Goal: Task Accomplishment & Management: Manage account settings

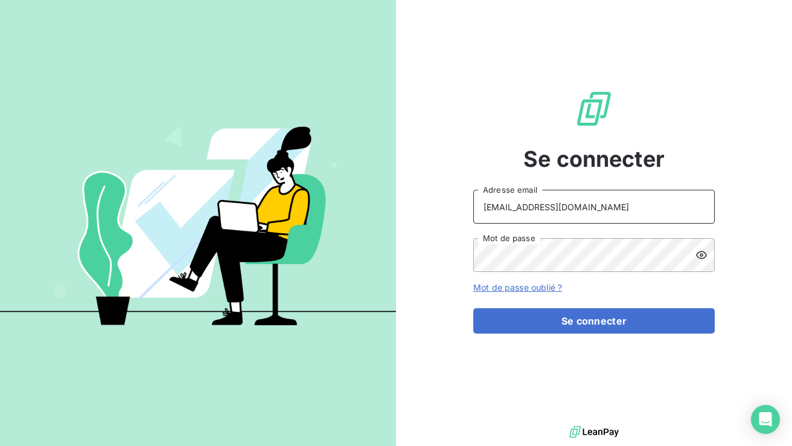
type input "b.golabkan@equippro.fr"
click at [706, 252] on icon at bounding box center [702, 255] width 12 height 12
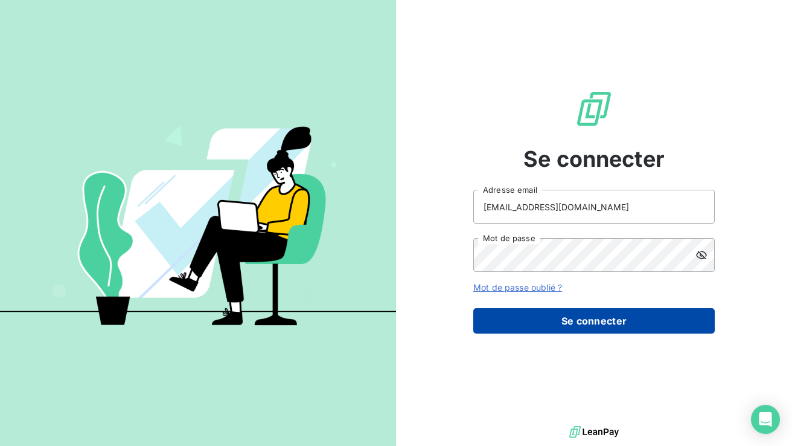
click at [556, 330] on button "Se connecter" at bounding box center [594, 320] width 242 height 25
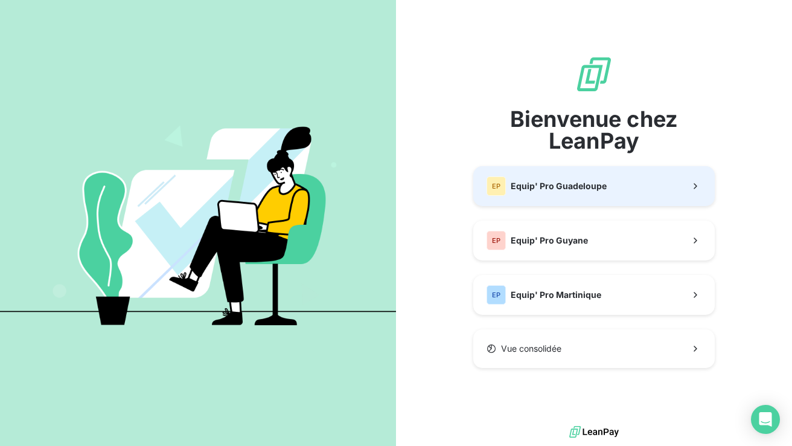
click at [578, 188] on span "Equip' Pro Guadeloupe" at bounding box center [559, 186] width 96 height 12
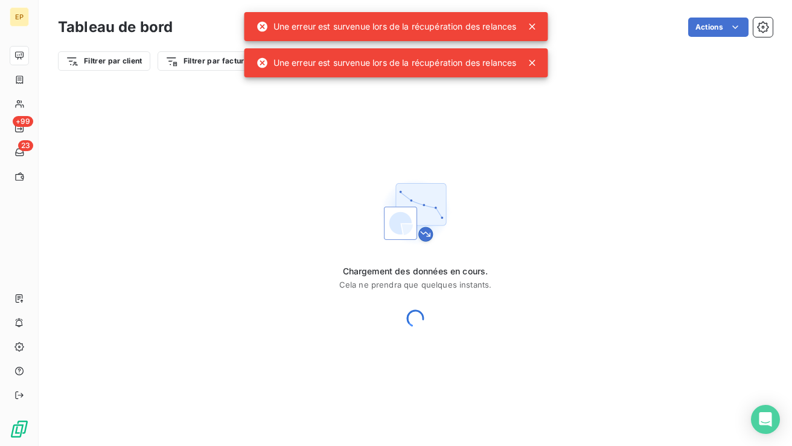
click at [533, 25] on icon at bounding box center [533, 27] width 6 height 6
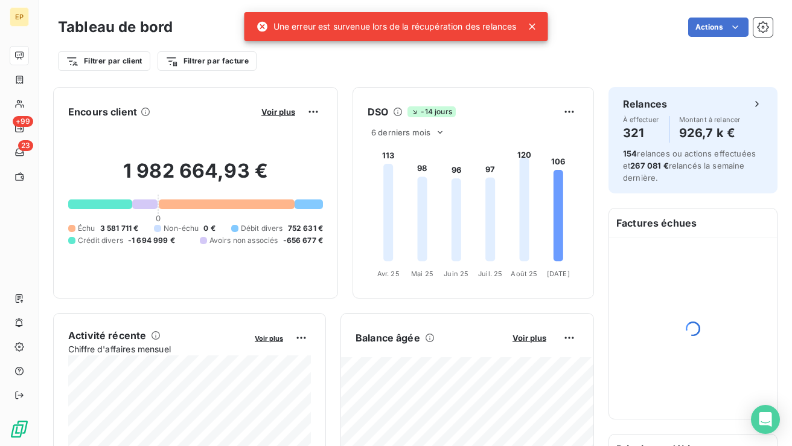
click at [534, 30] on icon at bounding box center [533, 27] width 12 height 12
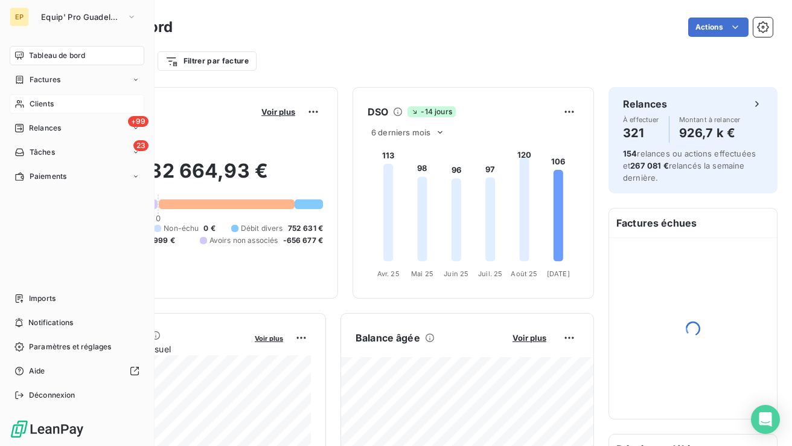
click at [30, 107] on span "Clients" at bounding box center [42, 103] width 24 height 11
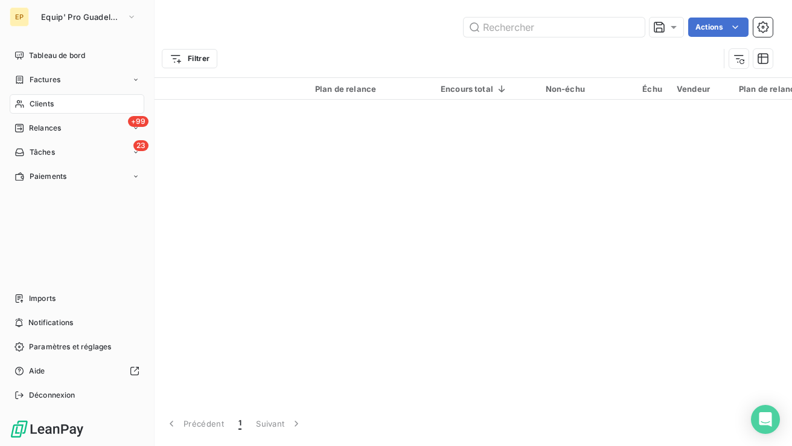
click at [20, 103] on icon at bounding box center [19, 104] width 10 height 10
click at [74, 101] on div "Clients" at bounding box center [77, 103] width 135 height 19
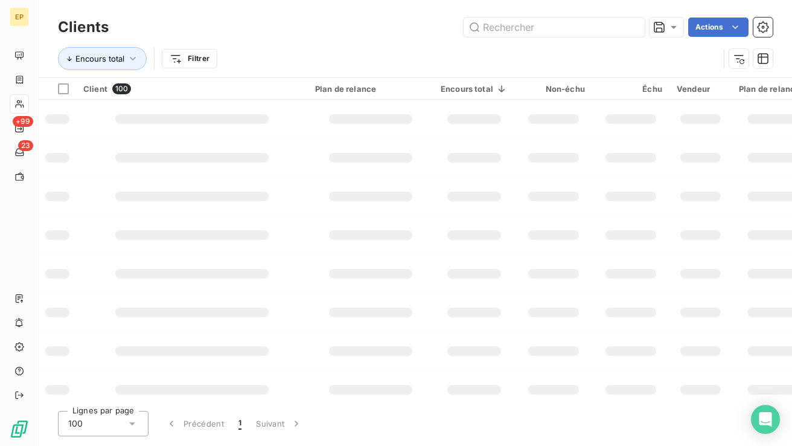
click at [336, 45] on div "Encours total Filtrer" at bounding box center [415, 58] width 715 height 37
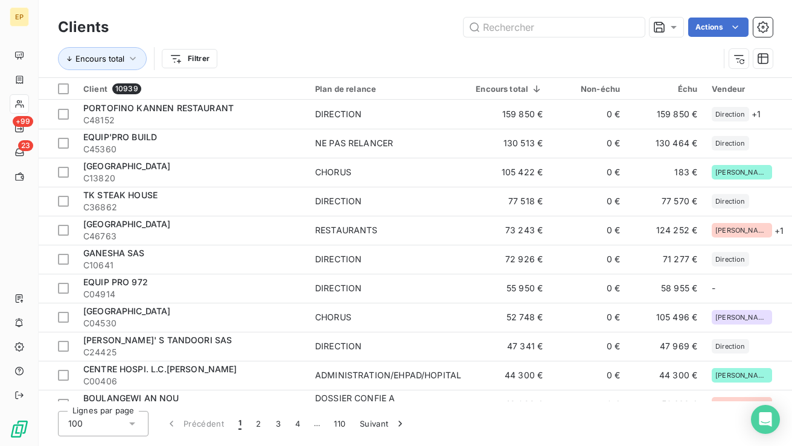
click at [24, 103] on icon at bounding box center [19, 104] width 10 height 10
click at [260, 53] on div "Encours total Filtrer" at bounding box center [388, 58] width 661 height 23
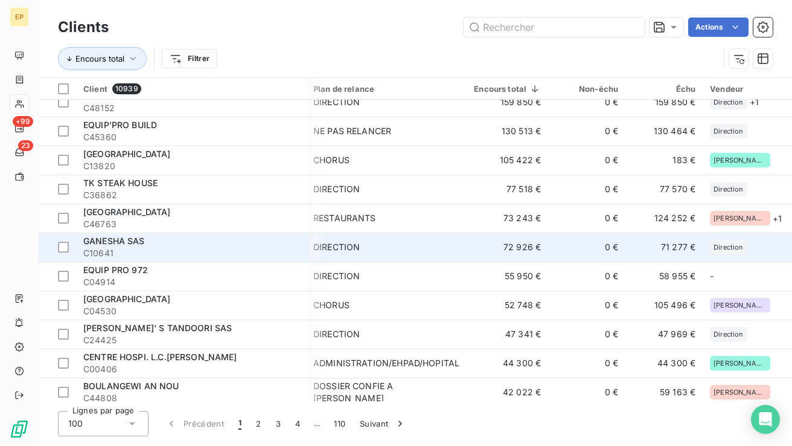
scroll to position [102, 2]
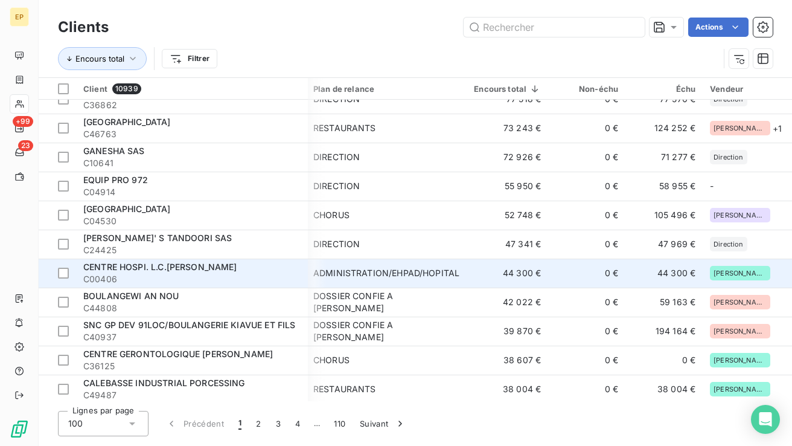
click at [168, 274] on span "C00406" at bounding box center [191, 279] width 217 height 12
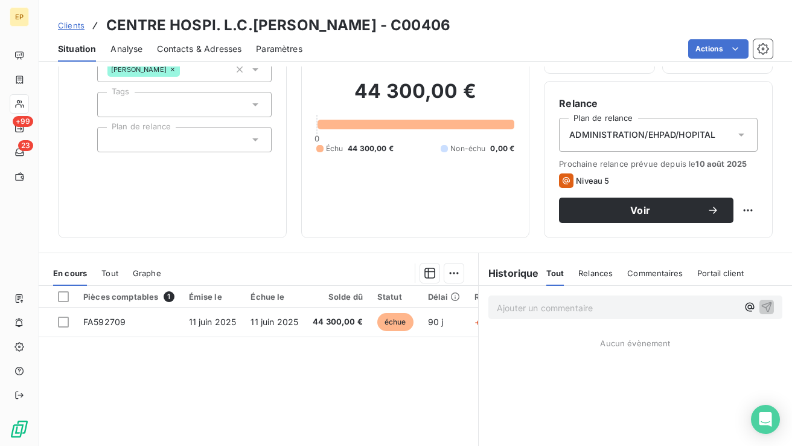
scroll to position [102, 0]
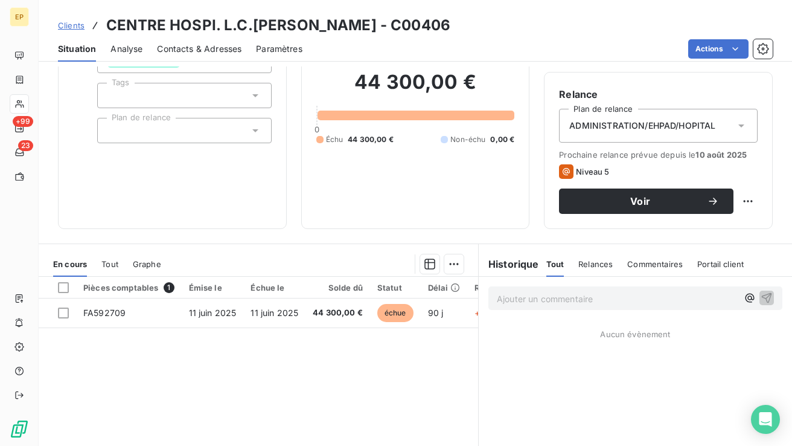
click at [196, 48] on span "Contacts & Adresses" at bounding box center [199, 49] width 85 height 12
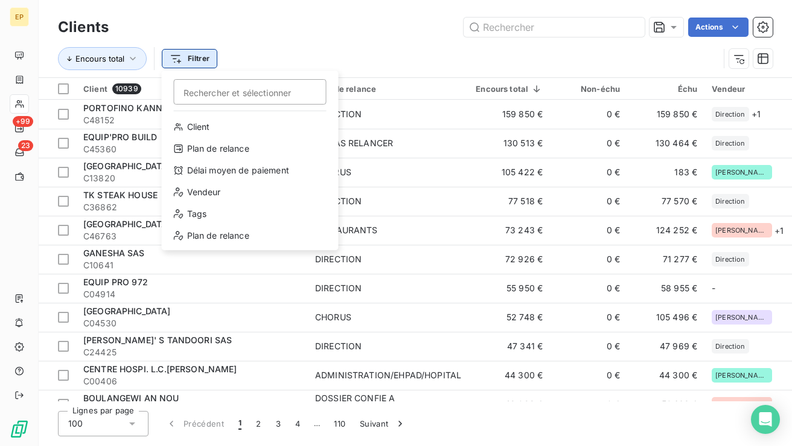
click at [196, 62] on html "EP +99 23 Clients Actions Encours total Filtrer Rechercher et sélectionner Clie…" at bounding box center [396, 223] width 792 height 446
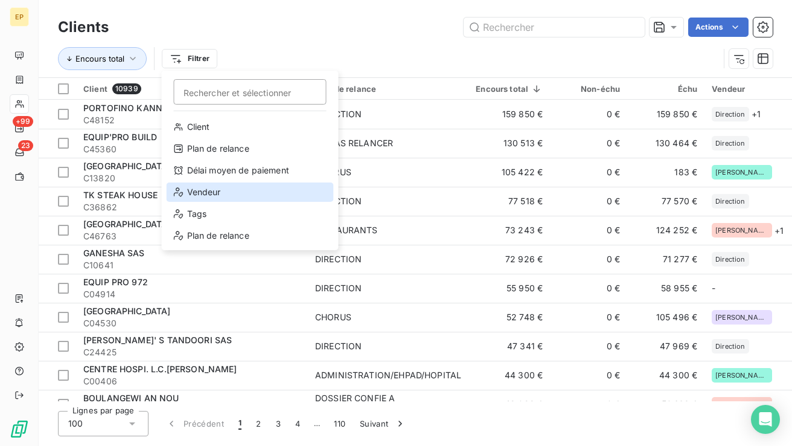
click at [219, 187] on div "Vendeur" at bounding box center [250, 191] width 167 height 19
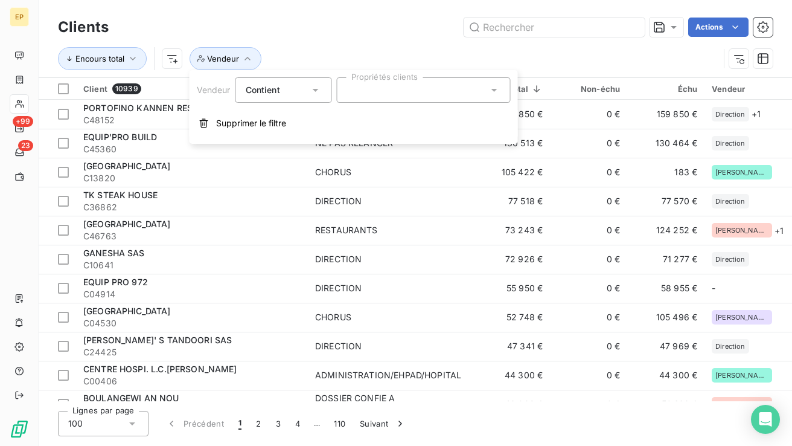
click at [458, 88] on div at bounding box center [424, 89] width 174 height 25
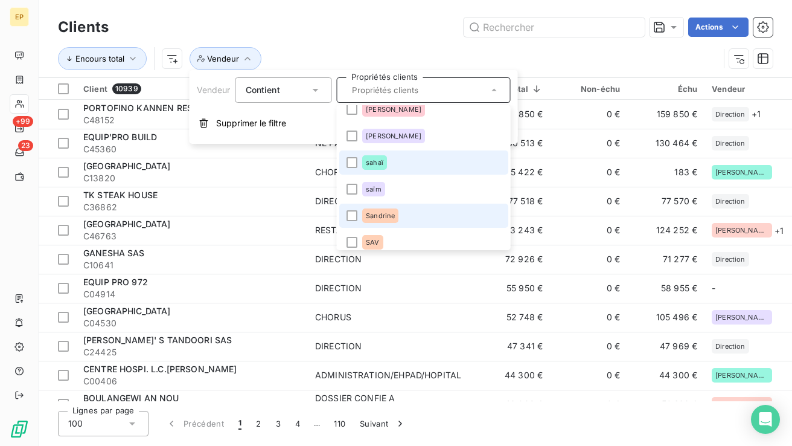
scroll to position [463, 0]
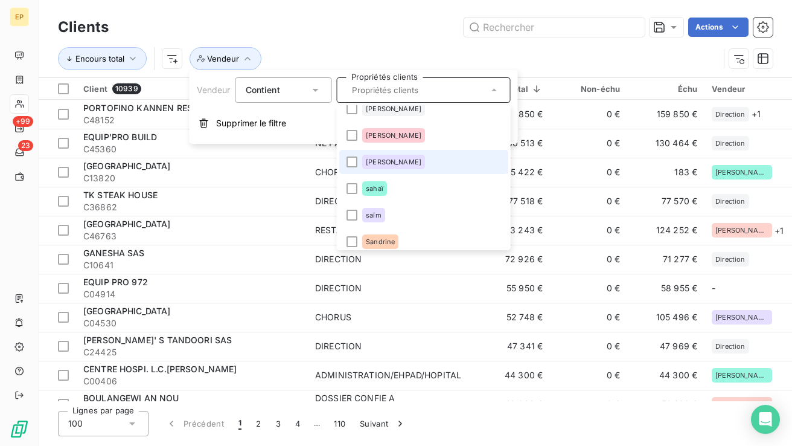
click at [379, 159] on span "[PERSON_NAME]" at bounding box center [394, 161] width 56 height 7
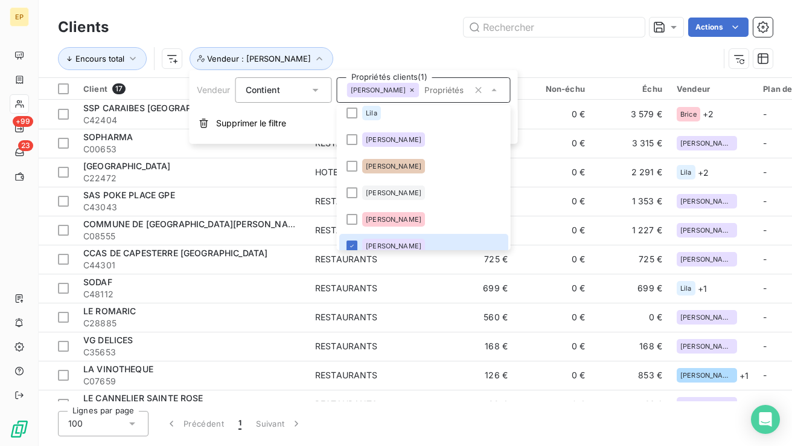
scroll to position [398, 0]
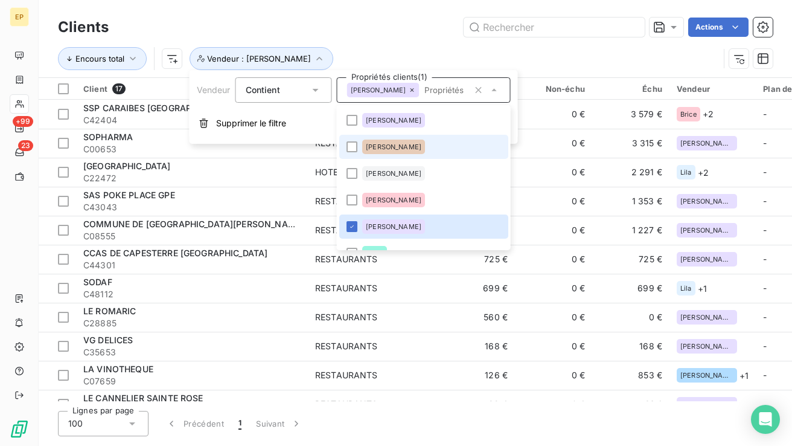
click at [374, 139] on div "[PERSON_NAME]" at bounding box center [393, 146] width 63 height 14
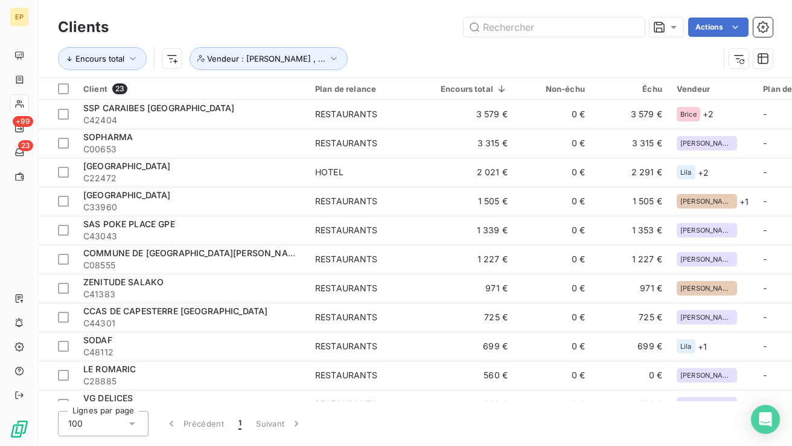
click at [414, 31] on div "Actions" at bounding box center [448, 27] width 650 height 19
click at [328, 61] on icon "button" at bounding box center [334, 59] width 12 height 12
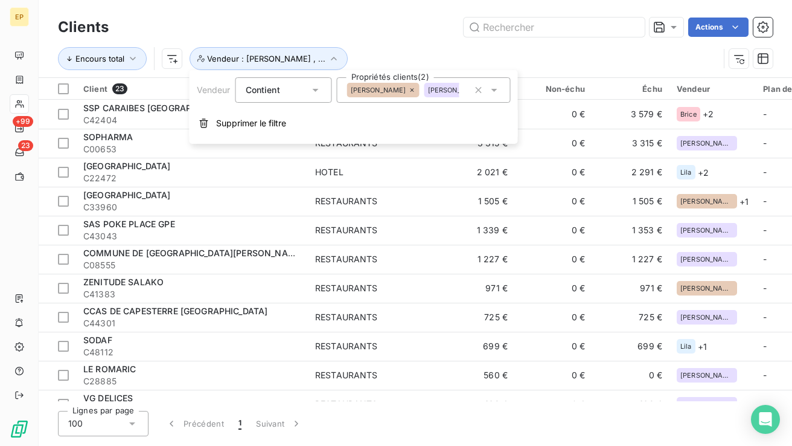
click at [406, 52] on div "Encours total Vendeur : Michel Ange , ..." at bounding box center [388, 58] width 661 height 23
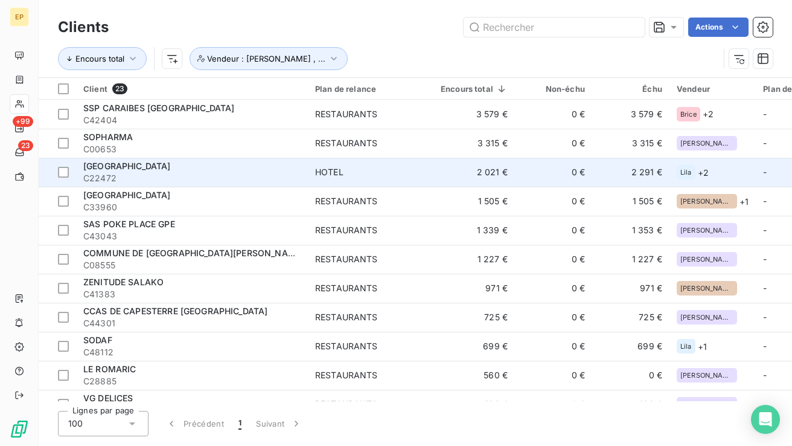
click at [400, 166] on span "HOTEL" at bounding box center [370, 172] width 111 height 12
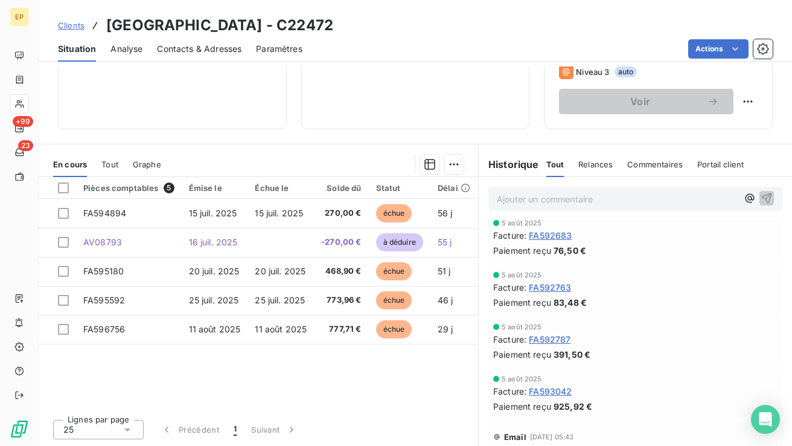
scroll to position [100, 0]
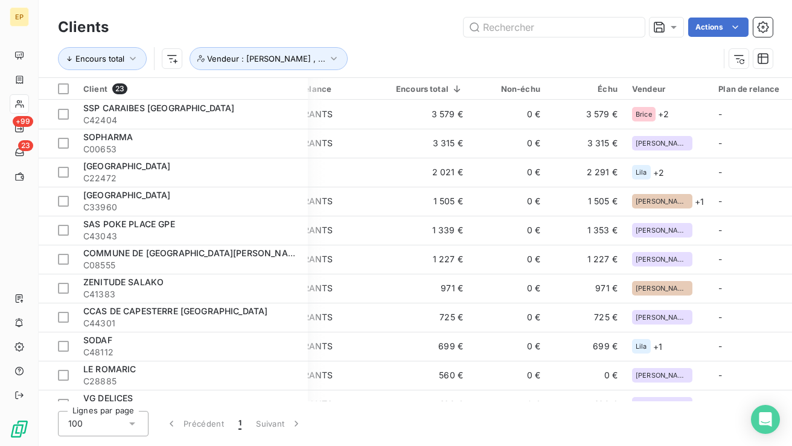
scroll to position [0, 44]
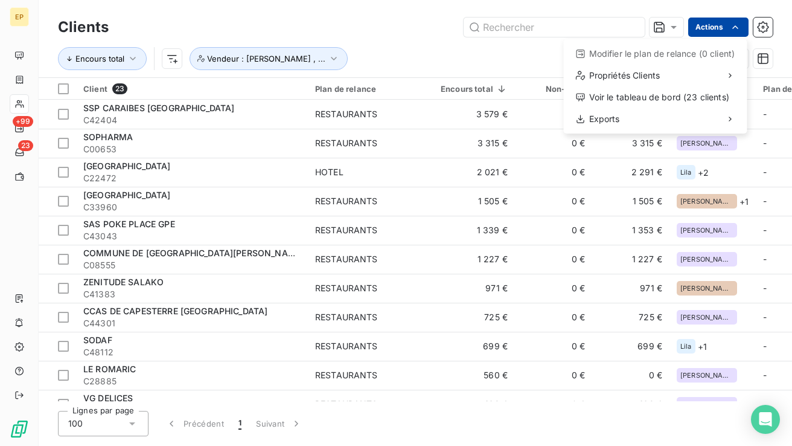
click at [725, 22] on html "EP +99 23 Clients Actions Modifier le plan de relance (0 client) Propriétés Cli…" at bounding box center [396, 223] width 792 height 446
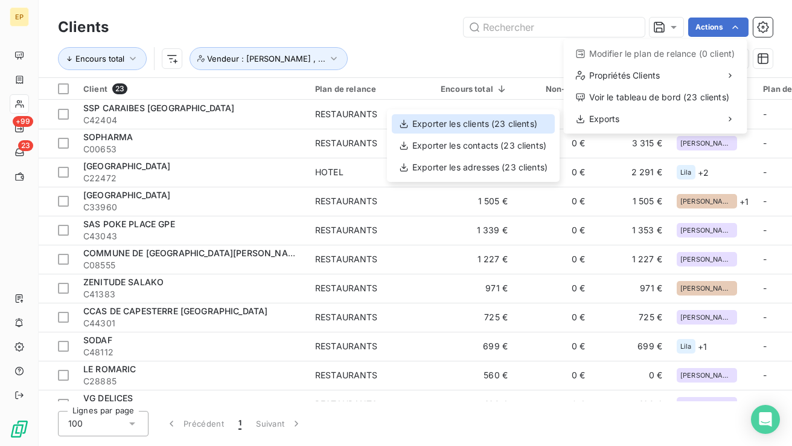
click at [530, 121] on div "Exporter les clients (23 clients)" at bounding box center [473, 123] width 163 height 19
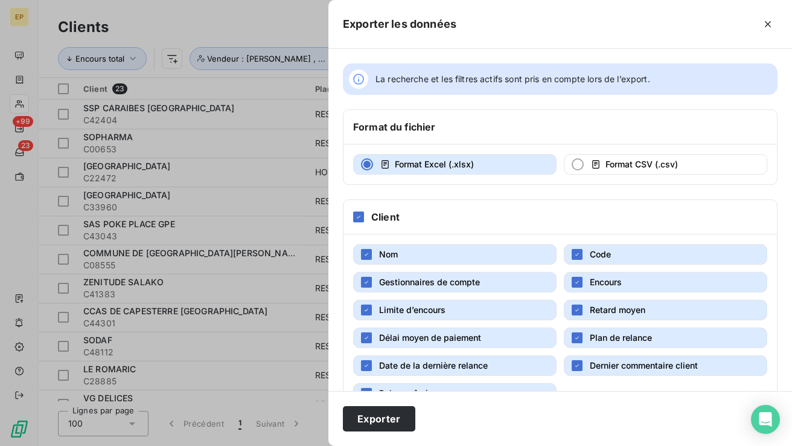
click at [588, 306] on button "Retard moyen" at bounding box center [665, 310] width 203 height 21
click at [589, 336] on button "Plan de relance" at bounding box center [665, 337] width 203 height 21
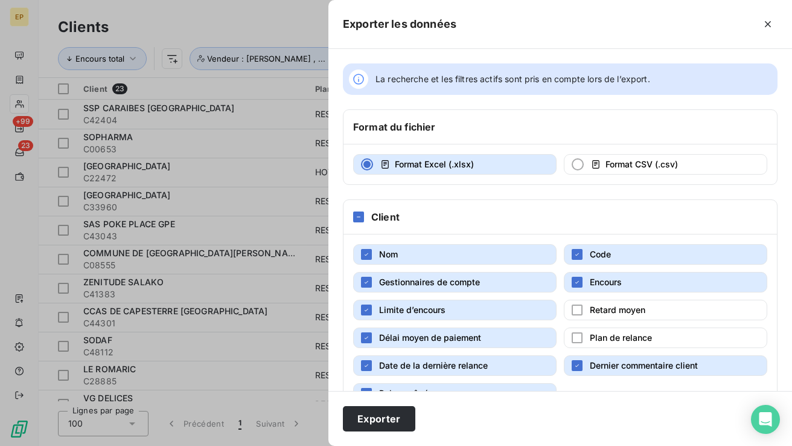
click at [589, 364] on button "Dernier commentaire client" at bounding box center [665, 365] width 203 height 21
click at [496, 359] on button "Date de la dernière relance" at bounding box center [454, 365] width 203 height 21
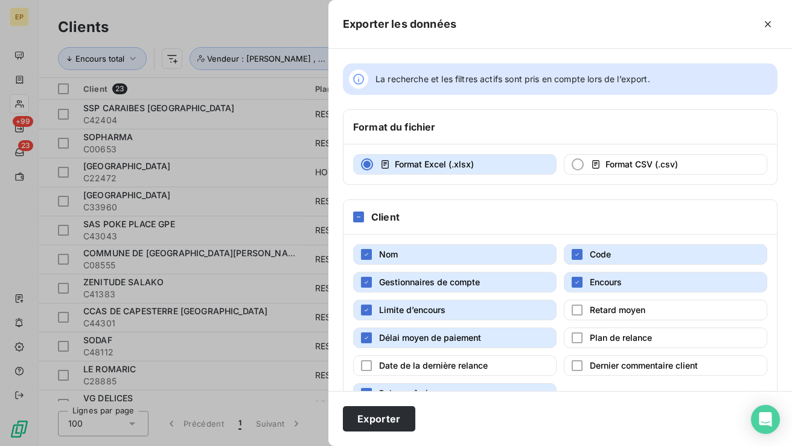
click at [478, 335] on span "Délai moyen de paiement" at bounding box center [430, 337] width 102 height 10
click at [457, 313] on button "Limite d’encours" at bounding box center [454, 310] width 203 height 21
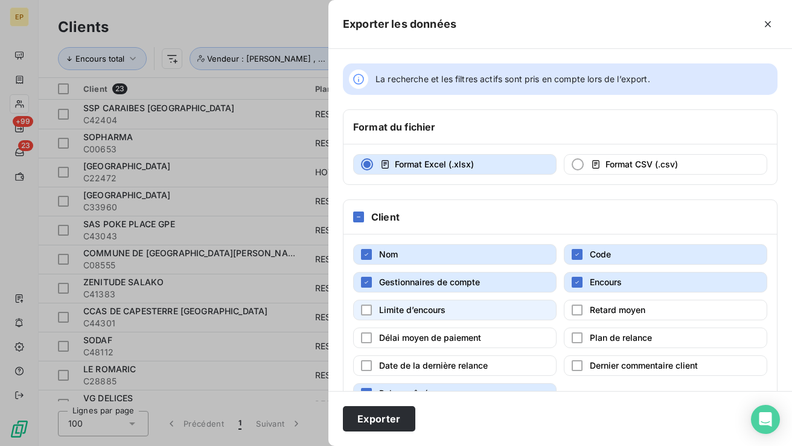
scroll to position [74, 0]
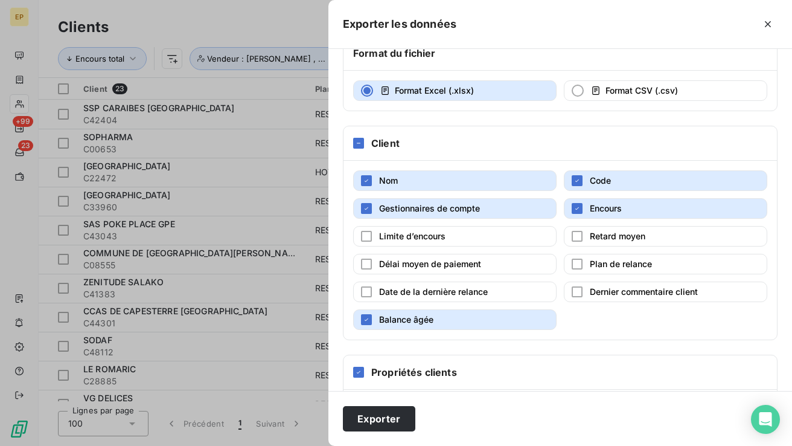
click at [452, 208] on span "Gestionnaires de compte" at bounding box center [429, 208] width 101 height 10
click at [426, 319] on span "Balance âgée" at bounding box center [406, 319] width 54 height 10
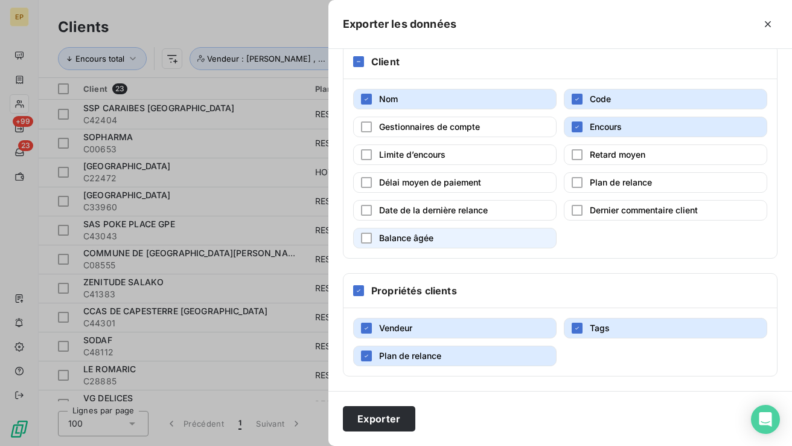
scroll to position [155, 0]
click at [412, 350] on span "Plan de relance" at bounding box center [410, 355] width 62 height 10
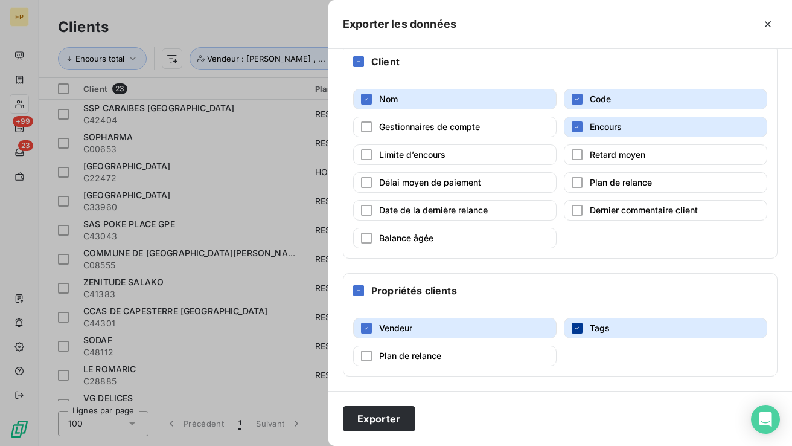
click at [580, 330] on icon "button" at bounding box center [577, 327] width 7 height 7
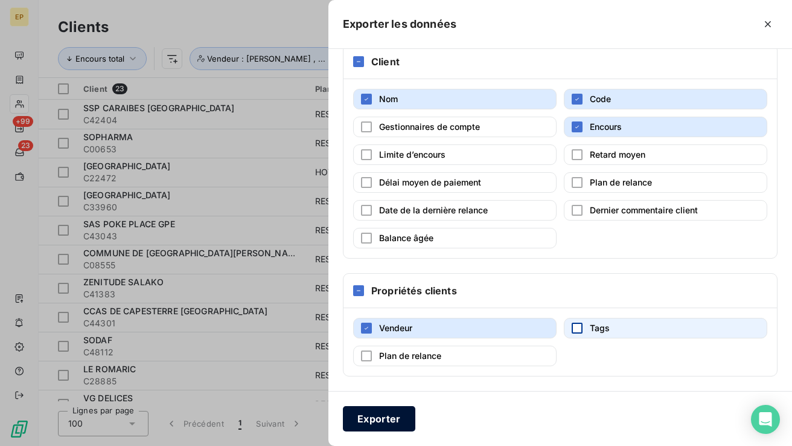
click at [393, 423] on button "Exporter" at bounding box center [379, 418] width 72 height 25
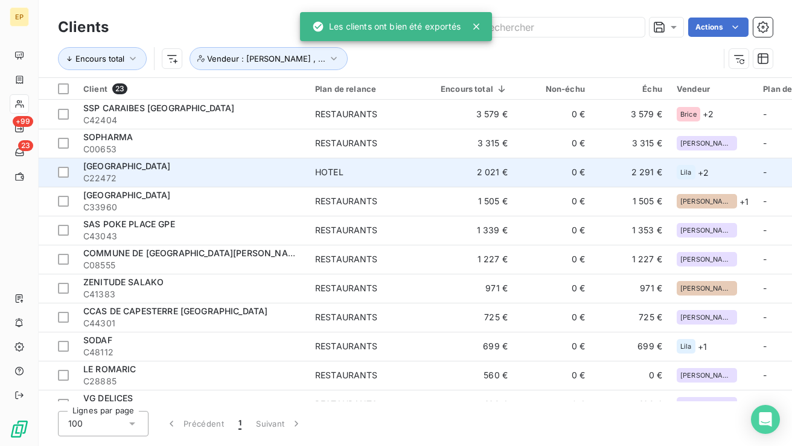
click at [214, 178] on span "C22472" at bounding box center [191, 178] width 217 height 12
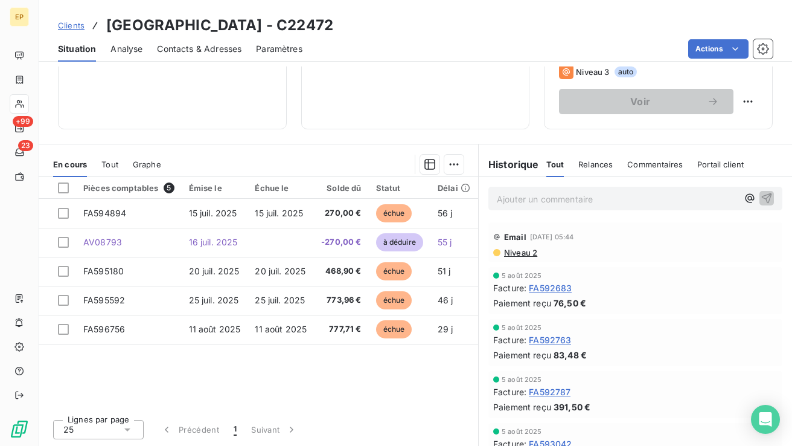
scroll to position [202, 0]
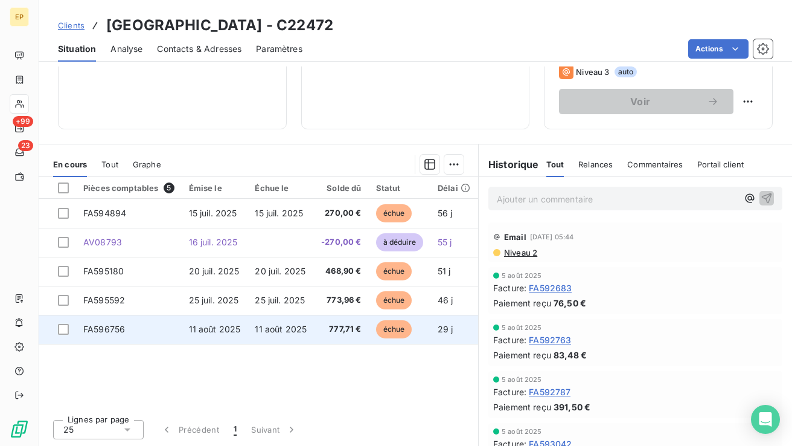
click at [225, 328] on span "11 août 2025" at bounding box center [215, 329] width 52 height 10
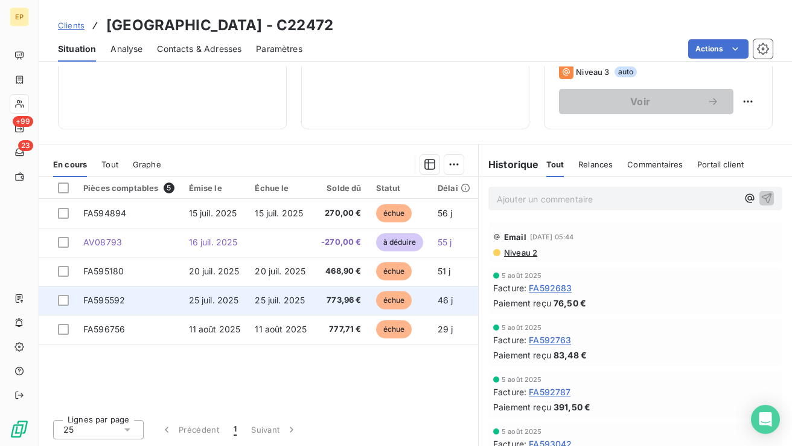
scroll to position [202, 0]
click at [262, 300] on span "25 juil. 2025" at bounding box center [280, 300] width 50 height 10
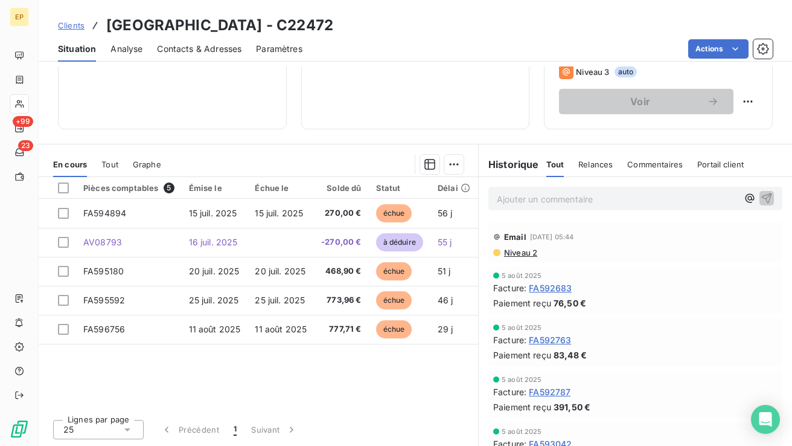
scroll to position [202, 0]
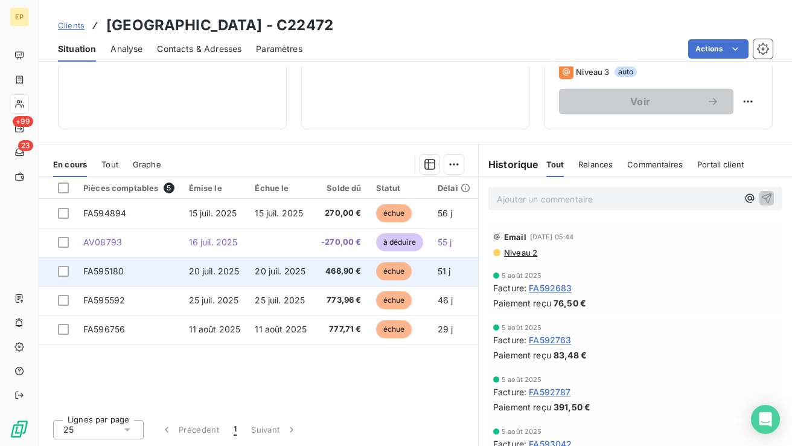
click at [194, 271] on span "20 juil. 2025" at bounding box center [214, 271] width 51 height 10
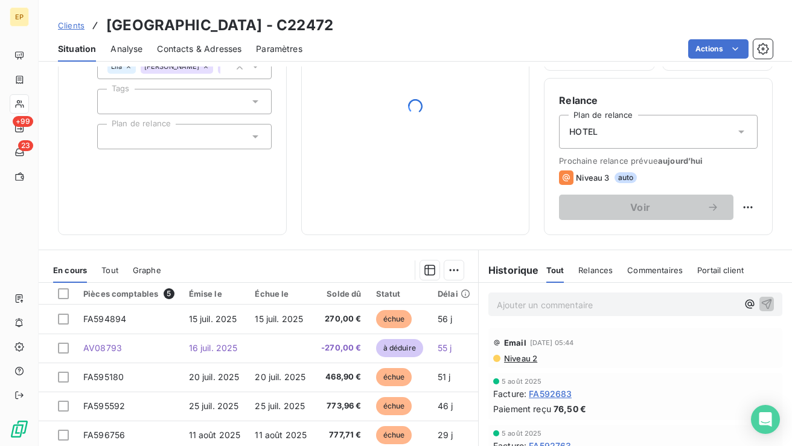
scroll to position [102, 0]
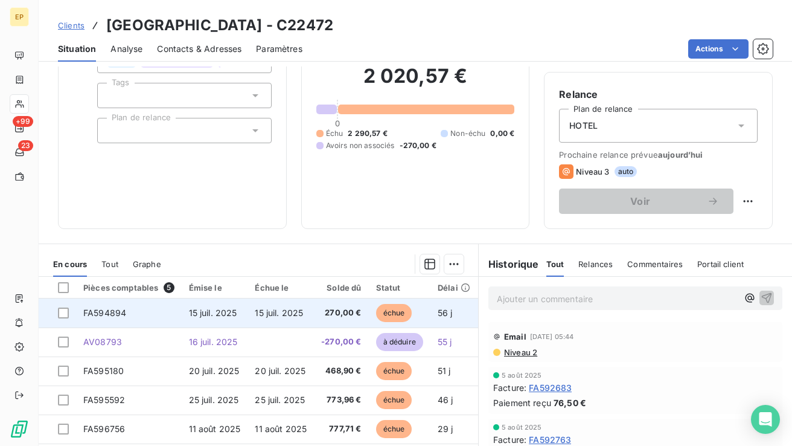
click at [185, 304] on td "15 juil. 2025" at bounding box center [215, 312] width 66 height 29
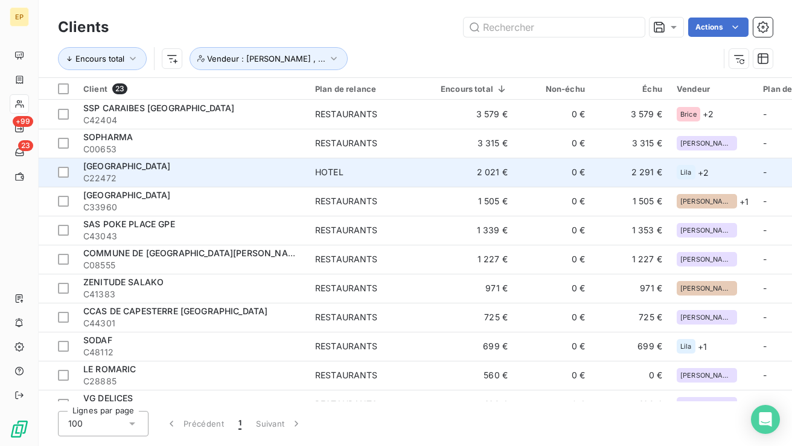
click at [224, 173] on span "C22472" at bounding box center [191, 178] width 217 height 12
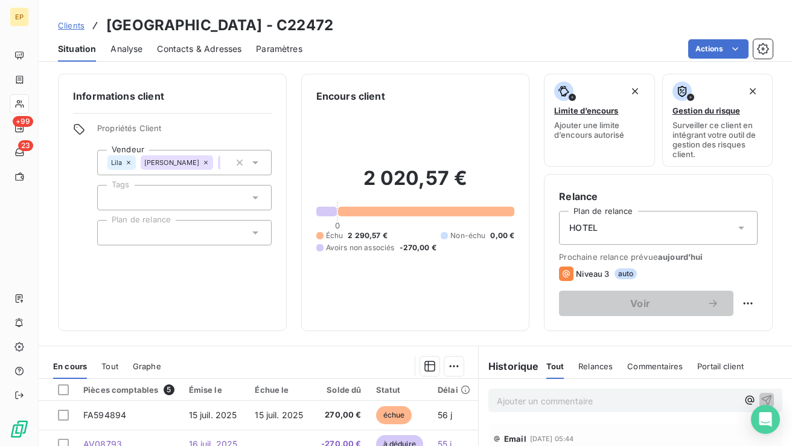
click at [280, 161] on icon at bounding box center [283, 162] width 7 height 7
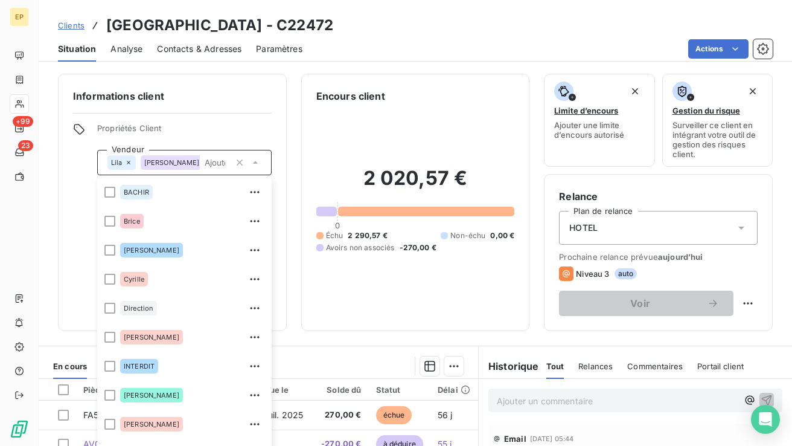
scroll to position [22, 0]
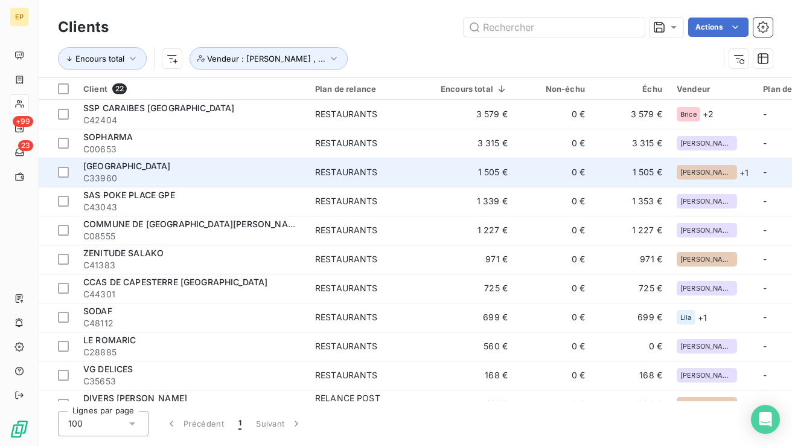
click at [239, 184] on td "ARAWAK BEACH RESORT C33960" at bounding box center [192, 172] width 232 height 29
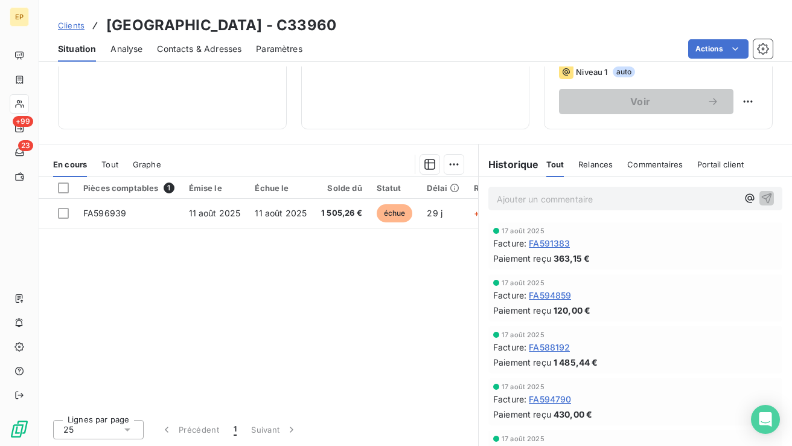
scroll to position [202, 0]
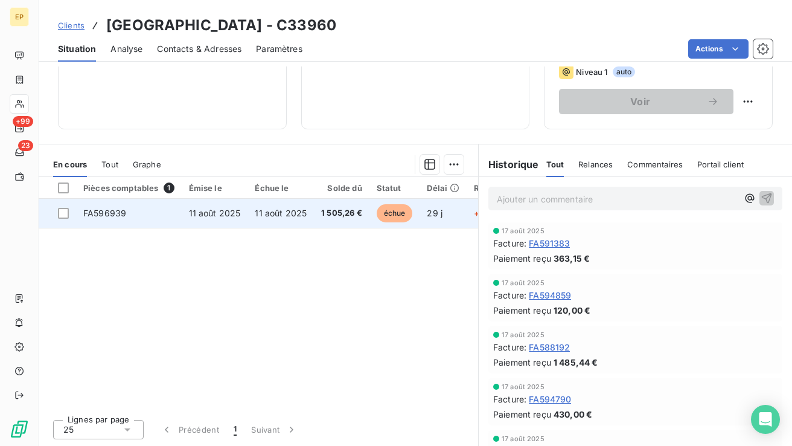
click at [232, 213] on span "11 août 2025" at bounding box center [215, 213] width 52 height 10
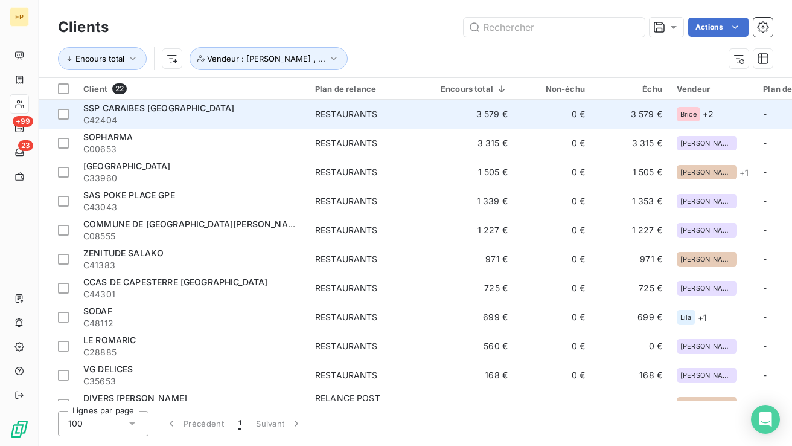
click at [181, 117] on span "C42404" at bounding box center [191, 120] width 217 height 12
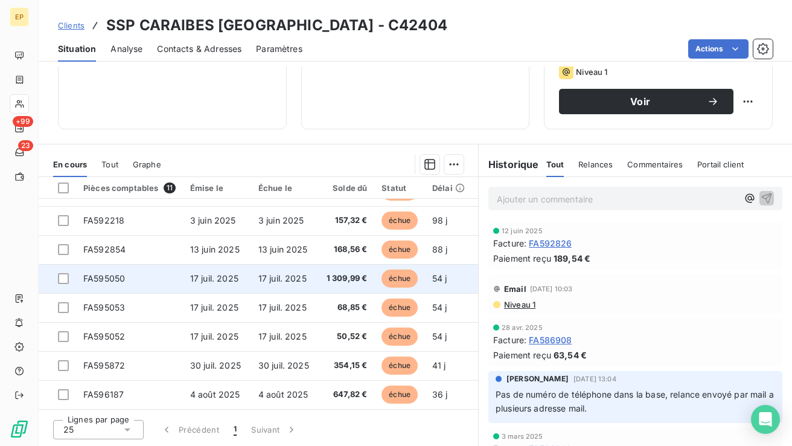
scroll to position [112, 0]
click at [269, 273] on span "17 juil. 2025" at bounding box center [282, 278] width 48 height 10
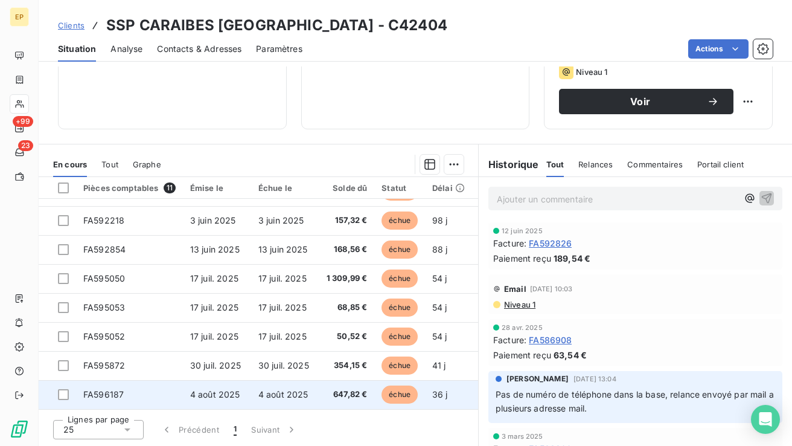
scroll to position [112, 0]
click at [184, 385] on td "4 août 2025" at bounding box center [217, 394] width 68 height 29
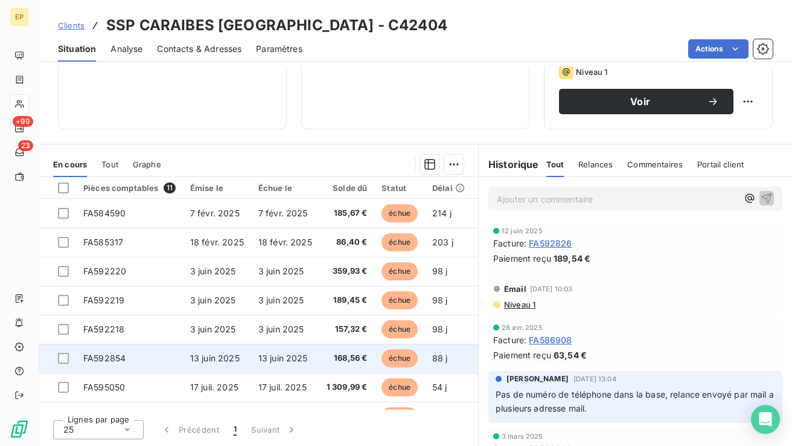
scroll to position [202, 0]
click at [239, 345] on td "13 juin 2025" at bounding box center [217, 358] width 68 height 29
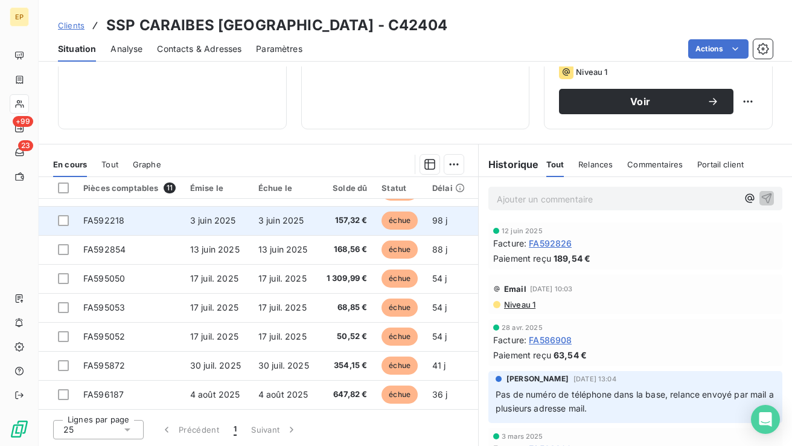
scroll to position [112, 0]
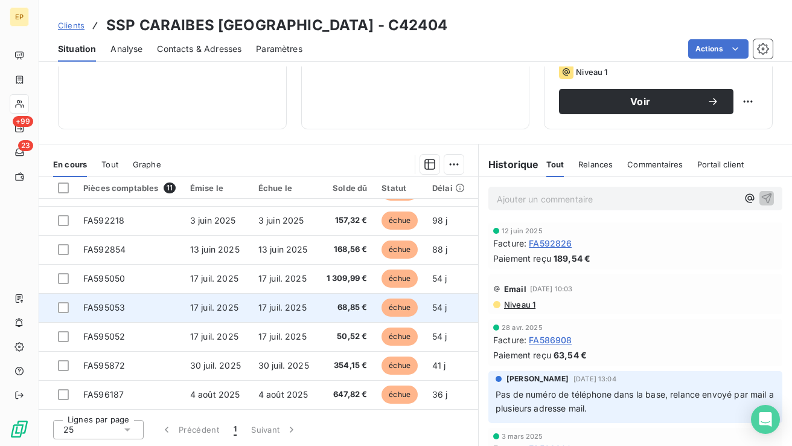
click at [272, 308] on td "17 juil. 2025" at bounding box center [285, 307] width 68 height 29
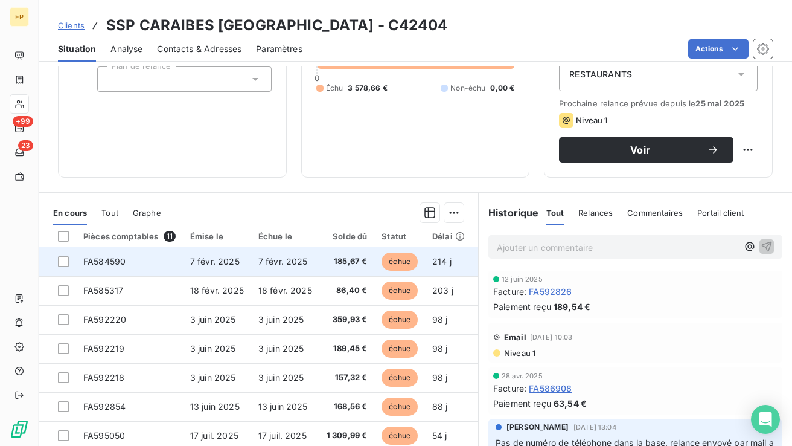
scroll to position [157, 0]
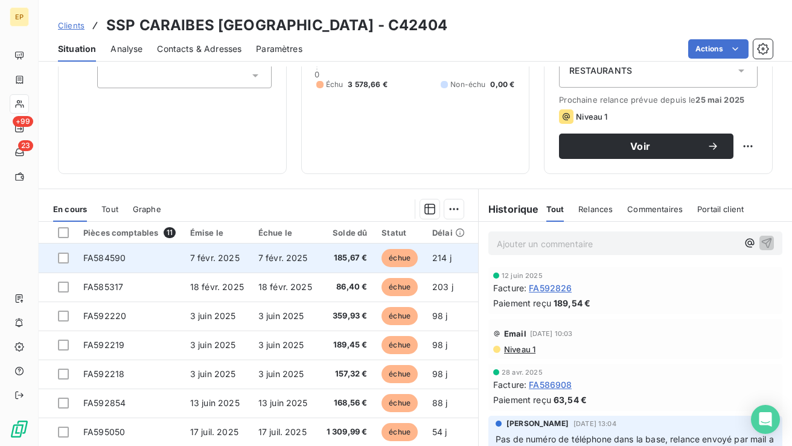
click at [284, 252] on span "7 févr. 2025" at bounding box center [283, 257] width 50 height 10
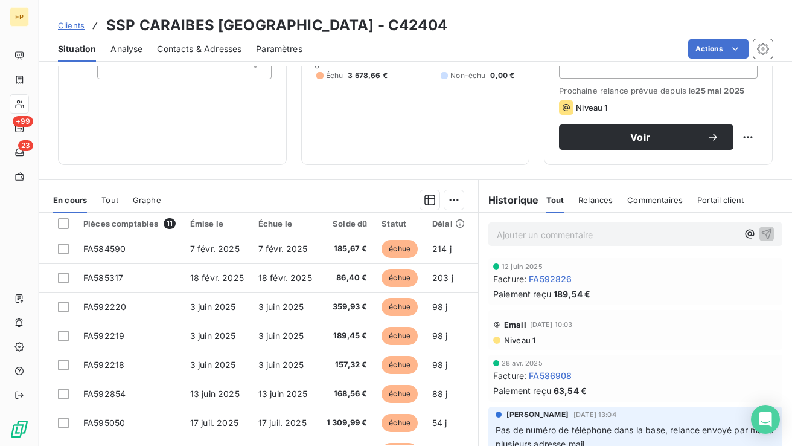
scroll to position [168, 0]
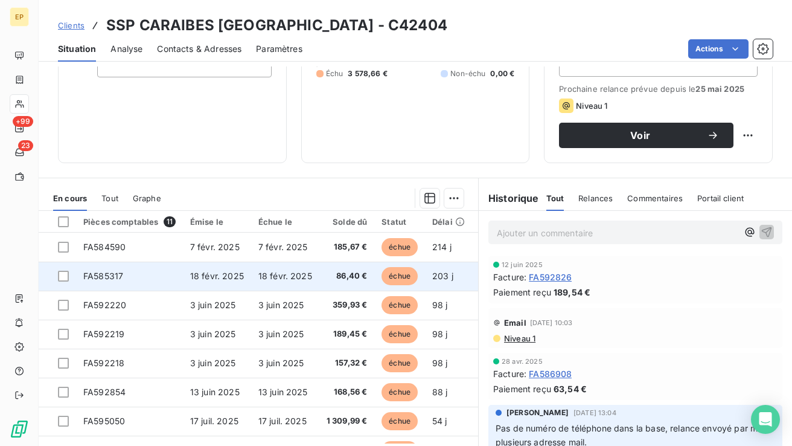
click at [175, 266] on td "FA585317" at bounding box center [129, 275] width 107 height 29
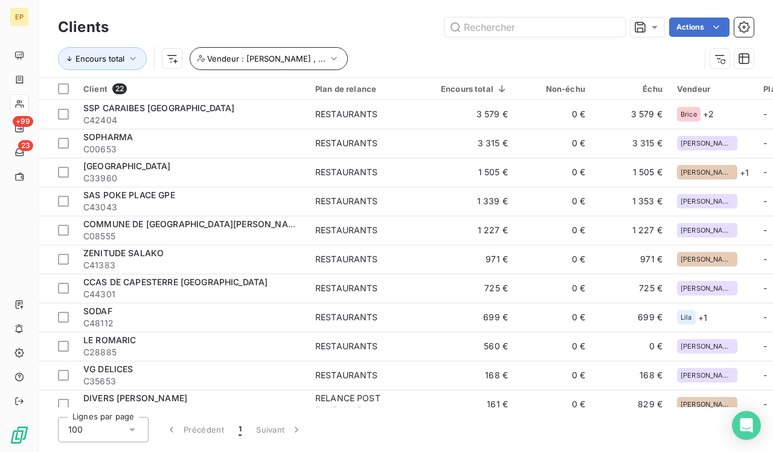
click at [328, 59] on icon "button" at bounding box center [334, 59] width 12 height 12
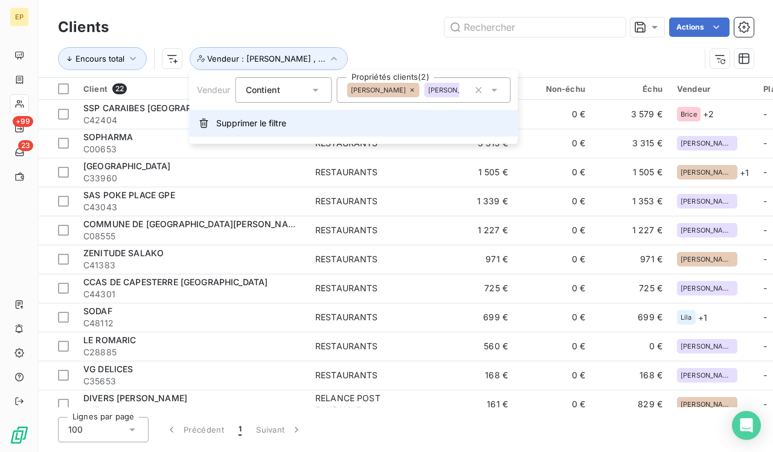
click at [236, 123] on span "Supprimer le filtre" at bounding box center [251, 123] width 70 height 12
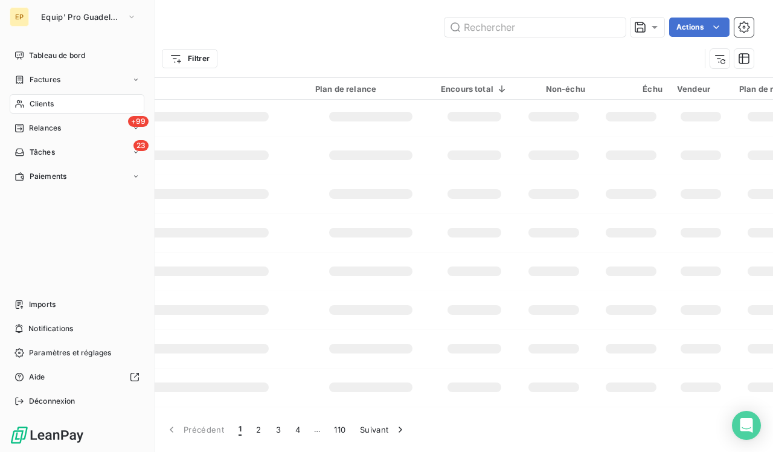
click at [27, 104] on div "Clients" at bounding box center [77, 103] width 135 height 19
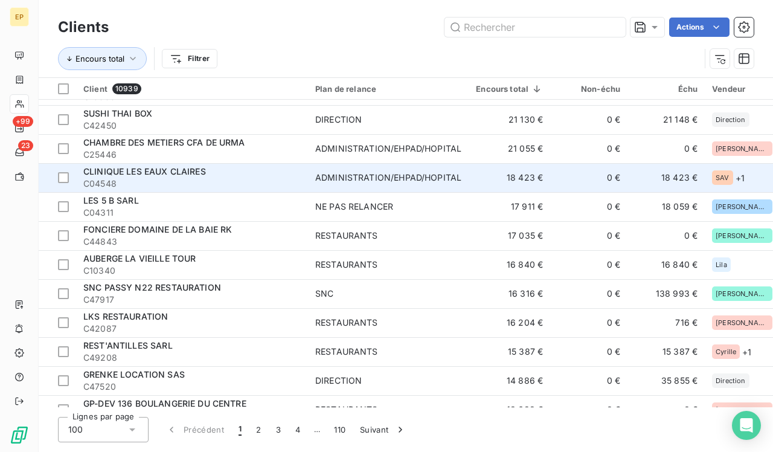
scroll to position [574, 1]
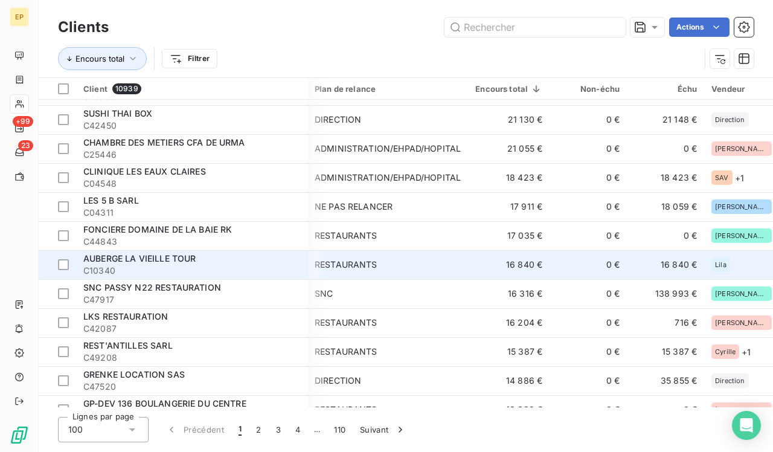
click at [209, 266] on span "C10340" at bounding box center [191, 270] width 217 height 12
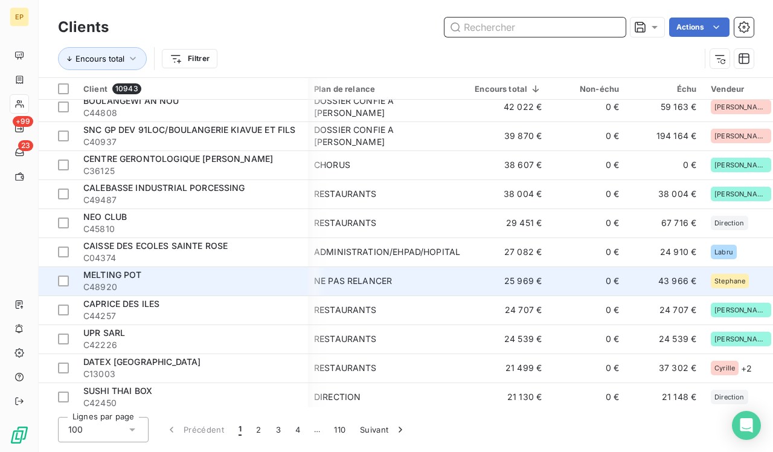
scroll to position [368, 1]
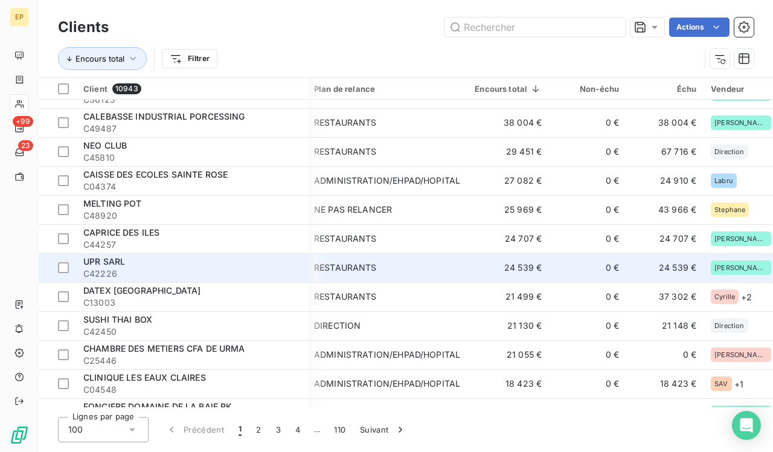
click at [252, 269] on span "C42226" at bounding box center [191, 274] width 217 height 12
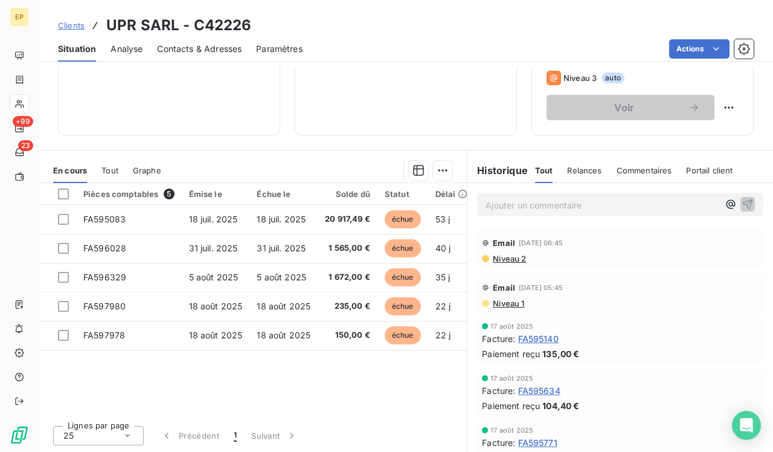
scroll to position [196, 0]
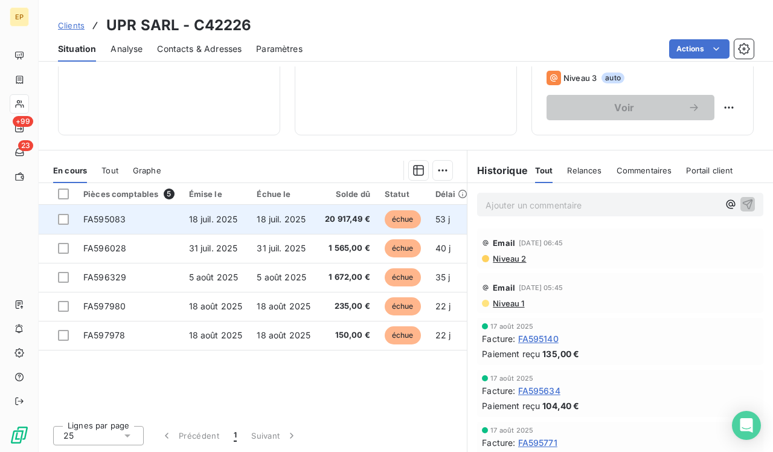
click at [108, 217] on span "FA595083" at bounding box center [104, 219] width 42 height 10
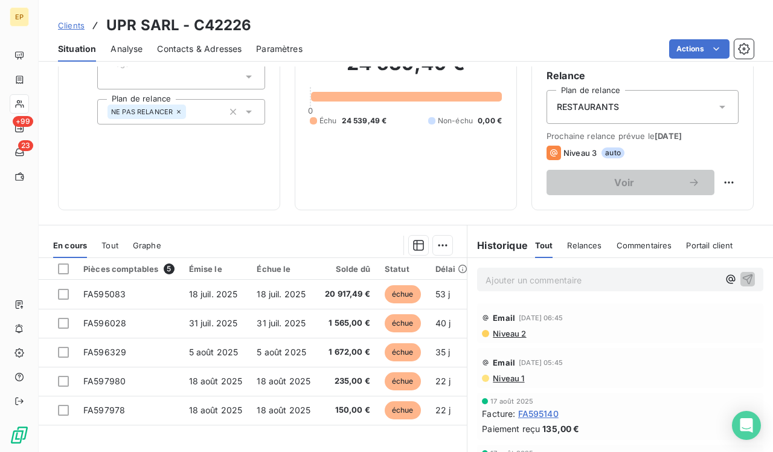
scroll to position [122, 0]
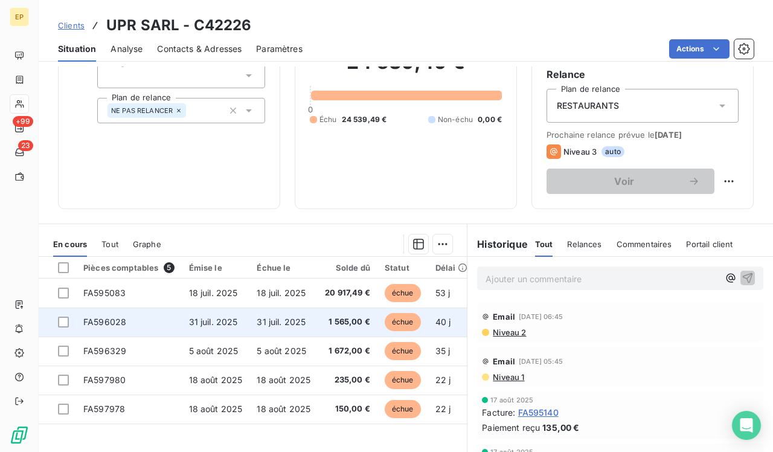
click at [241, 322] on td "31 juil. 2025" at bounding box center [216, 321] width 68 height 29
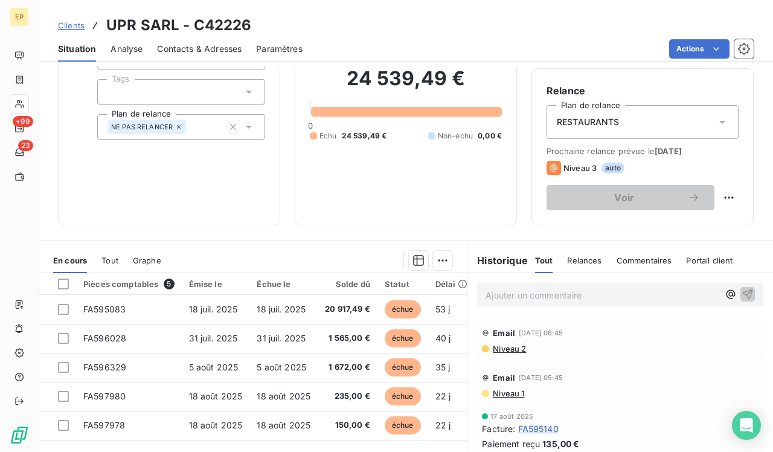
scroll to position [126, 0]
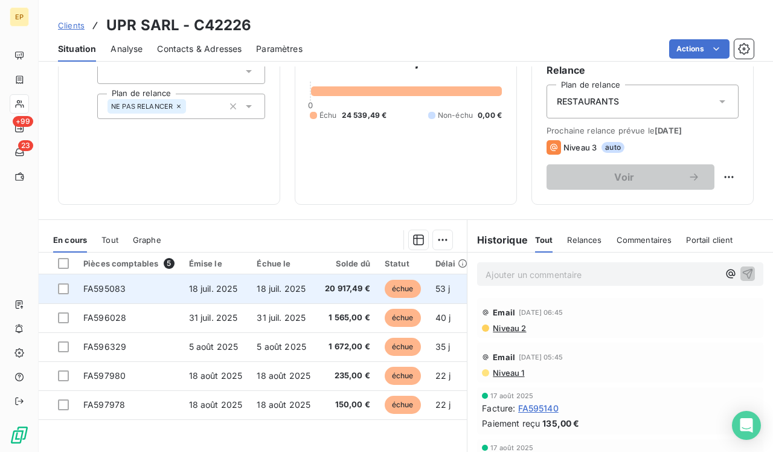
click at [179, 286] on td "FA595083" at bounding box center [129, 288] width 106 height 29
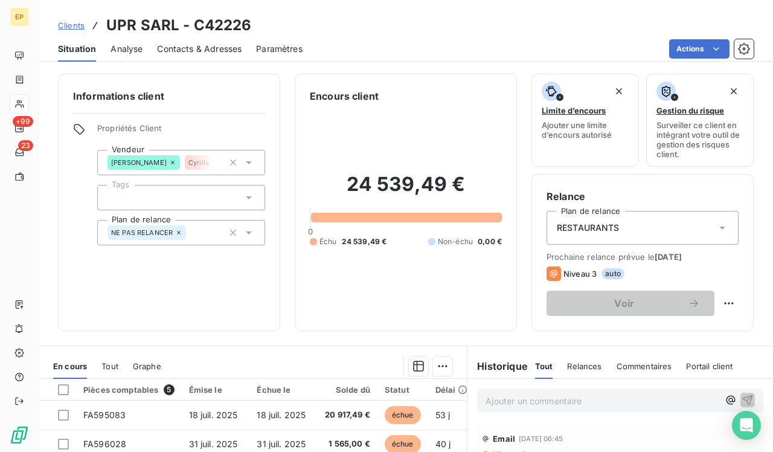
click at [243, 230] on icon at bounding box center [249, 232] width 12 height 12
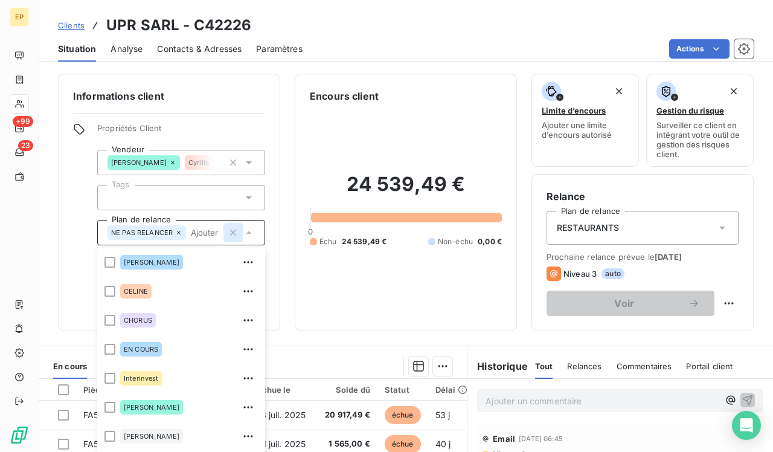
click at [233, 233] on icon "button" at bounding box center [233, 232] width 6 height 6
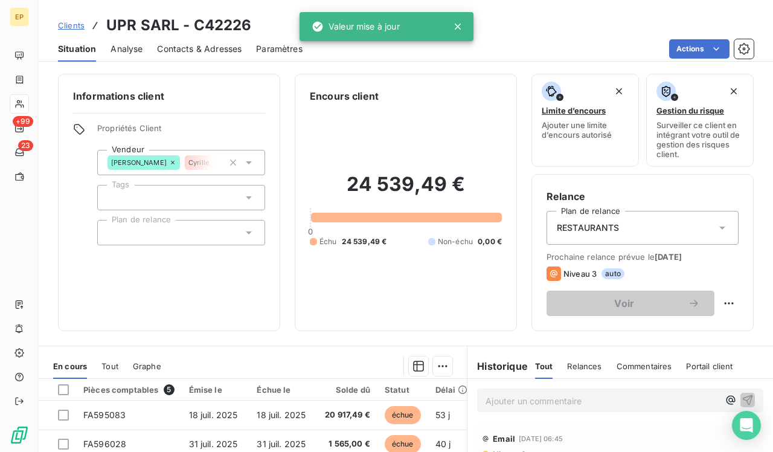
click at [442, 131] on div "24 539,49 € 0 Échu 24 539,49 € Non-échu 0,00 €" at bounding box center [406, 209] width 192 height 213
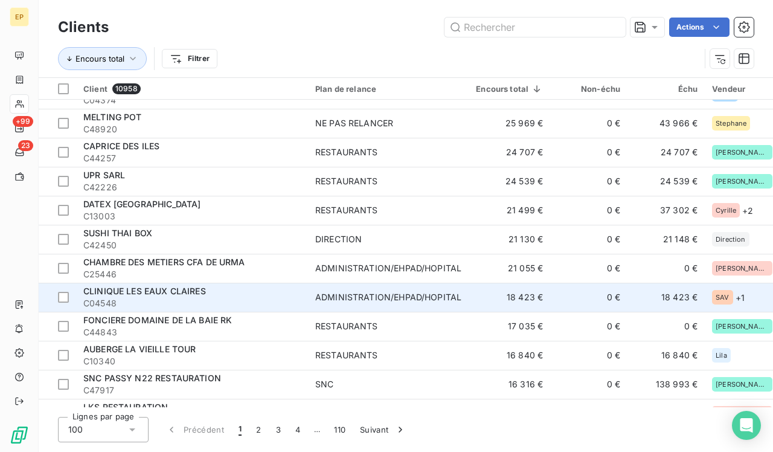
scroll to position [455, 0]
click at [286, 300] on span "C04548" at bounding box center [191, 303] width 217 height 12
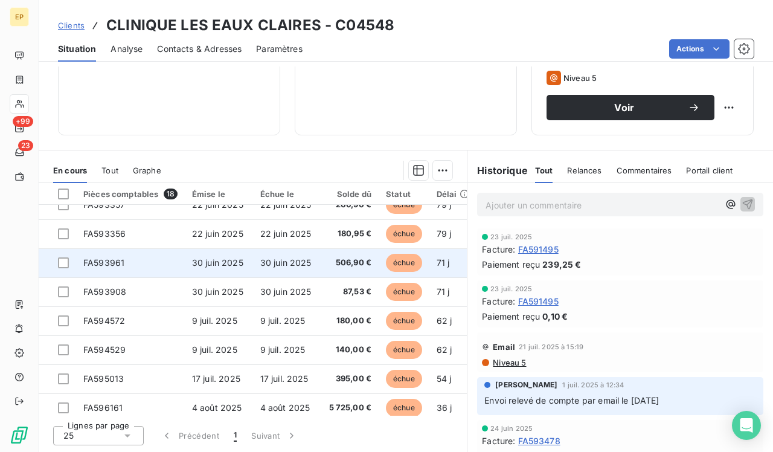
scroll to position [265, 0]
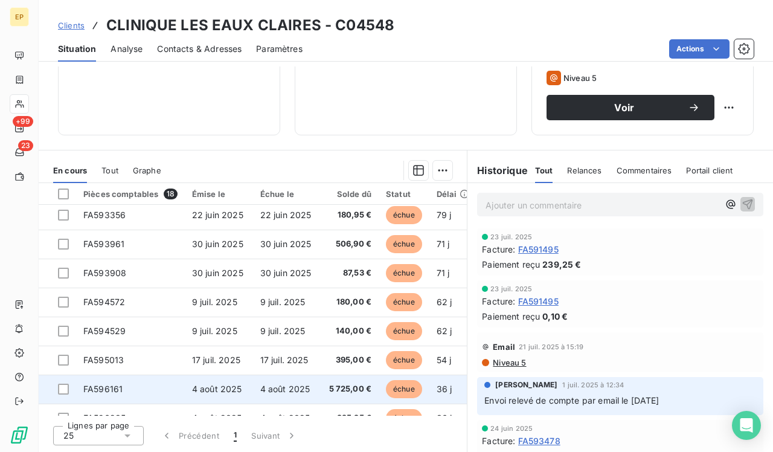
click at [283, 385] on span "4 août 2025" at bounding box center [285, 388] width 50 height 10
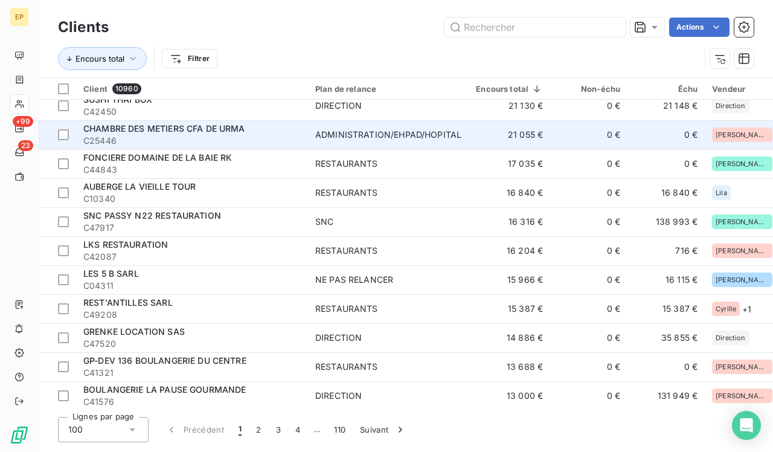
scroll to position [599, 0]
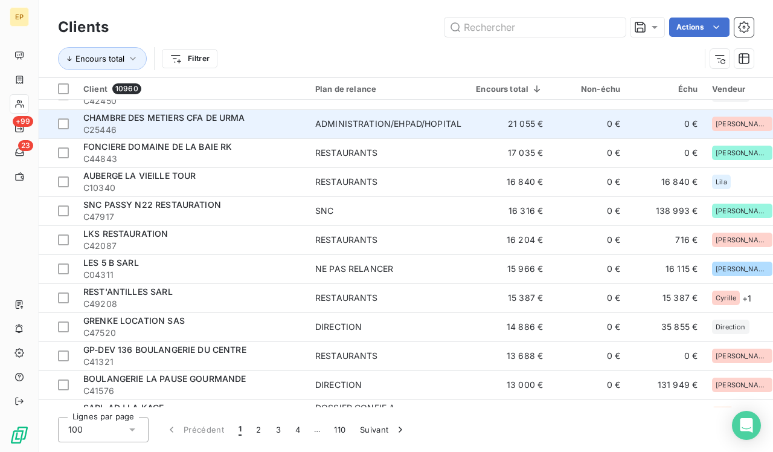
click at [293, 126] on span "C25446" at bounding box center [191, 130] width 217 height 12
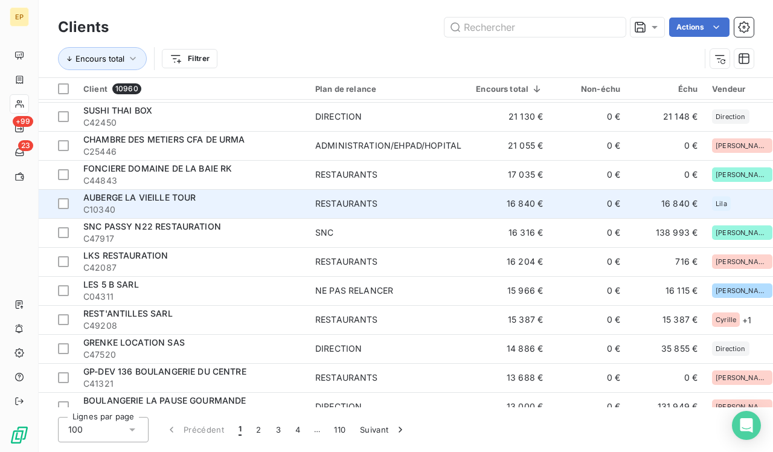
scroll to position [578, 0]
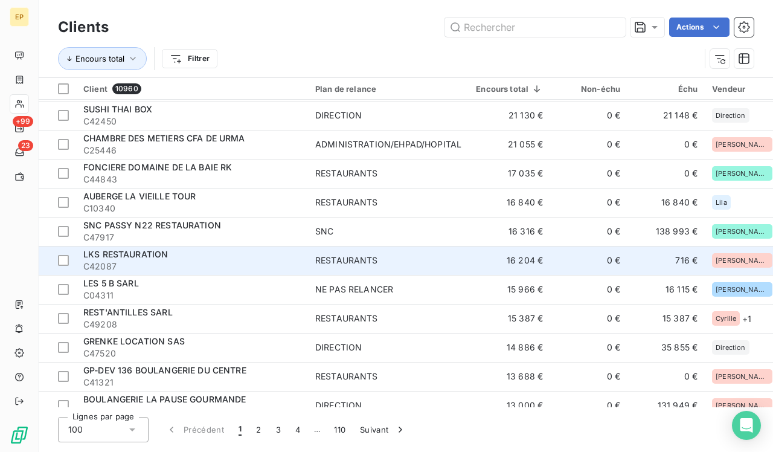
click at [226, 255] on div "LKS RESTAURATION" at bounding box center [191, 254] width 217 height 12
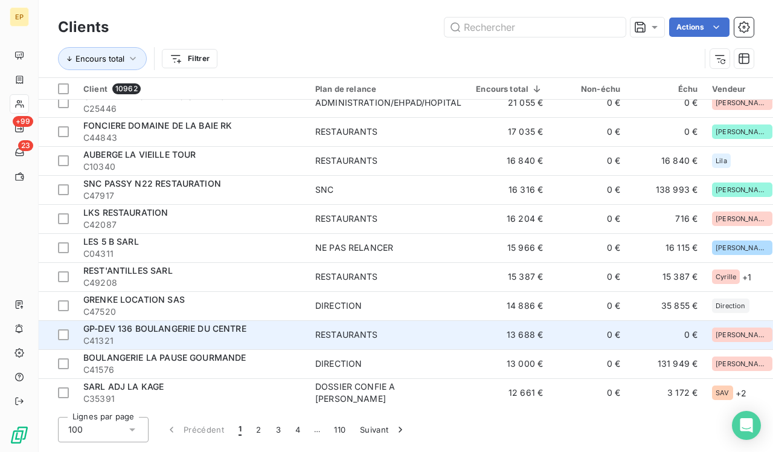
scroll to position [772, 0]
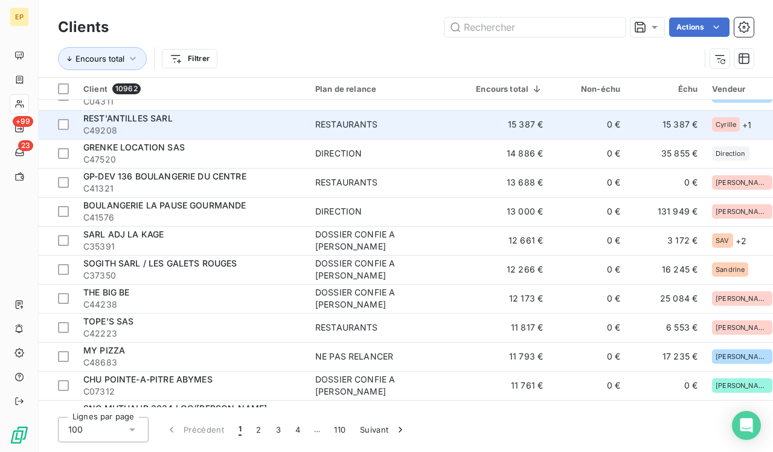
click at [332, 132] on td "RESTAURANTS" at bounding box center [388, 124] width 161 height 29
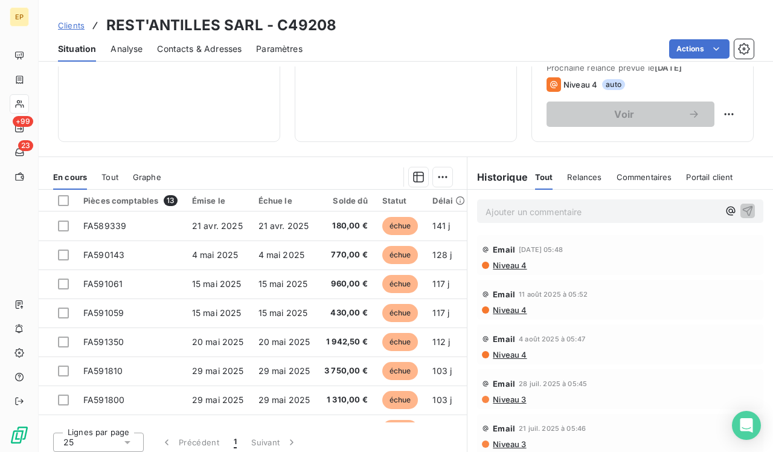
click at [254, 149] on div "Informations client Propriétés Client Vendeur Cyrille SAV Tags Plan de relance …" at bounding box center [406, 258] width 734 height 385
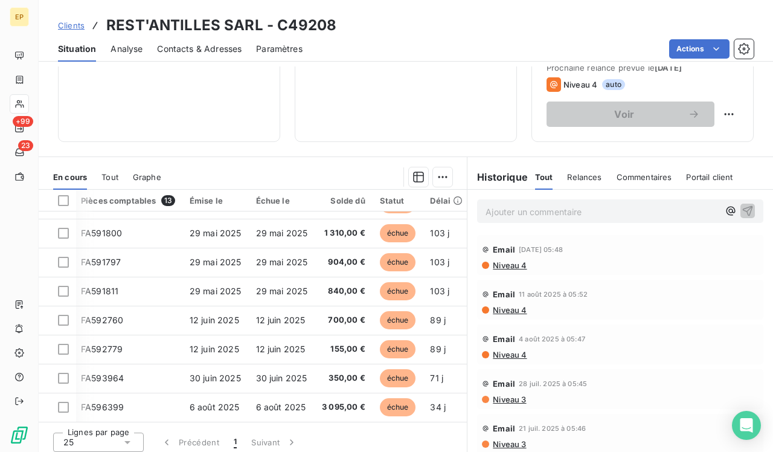
scroll to position [170, 2]
